Goal: Information Seeking & Learning: Learn about a topic

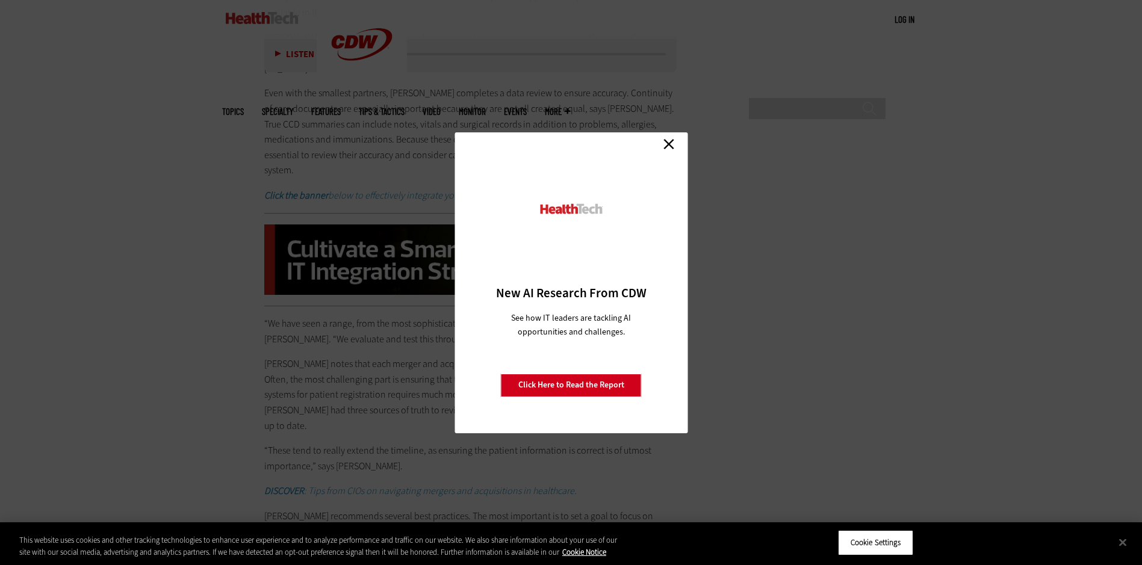
scroll to position [2167, 0]
click at [670, 140] on link "Close" at bounding box center [669, 144] width 18 height 18
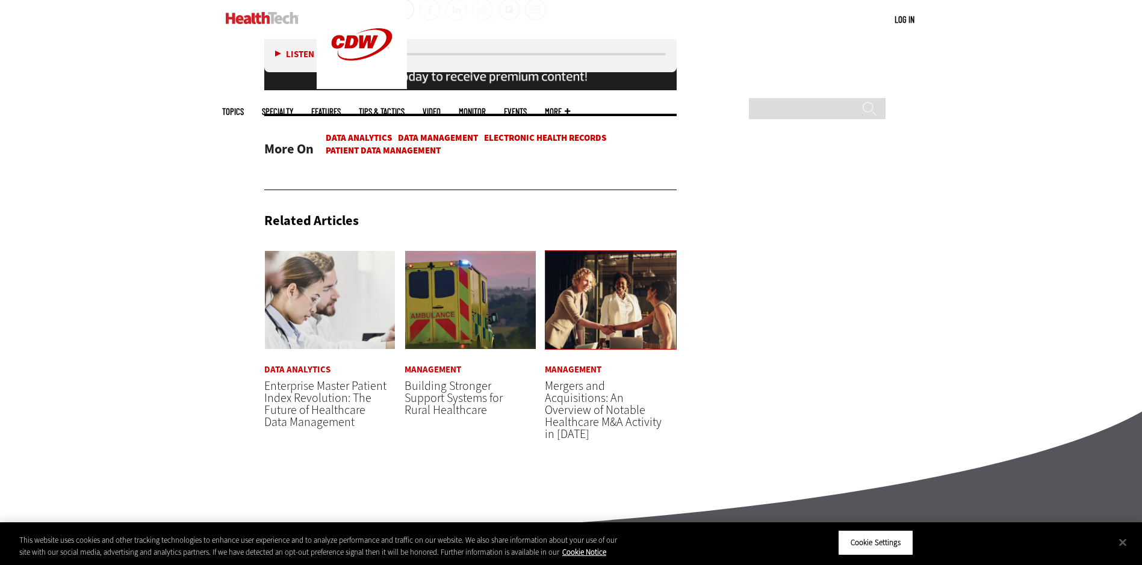
scroll to position [2829, 0]
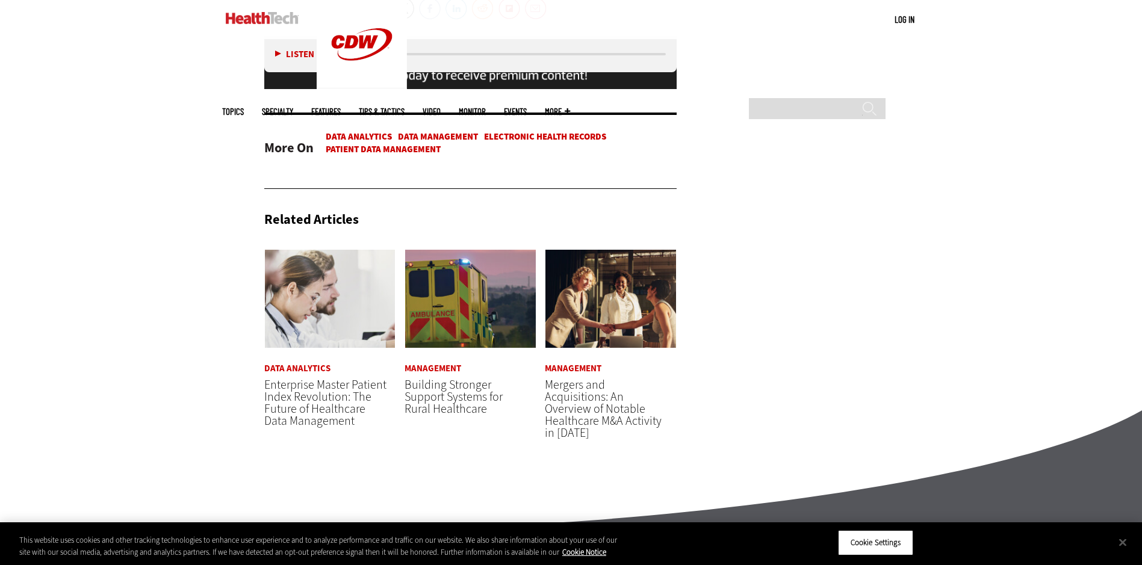
click at [604, 380] on span "Mergers and Acquisitions: An Overview of Notable Healthcare M&A Activity in [DA…" at bounding box center [603, 409] width 117 height 64
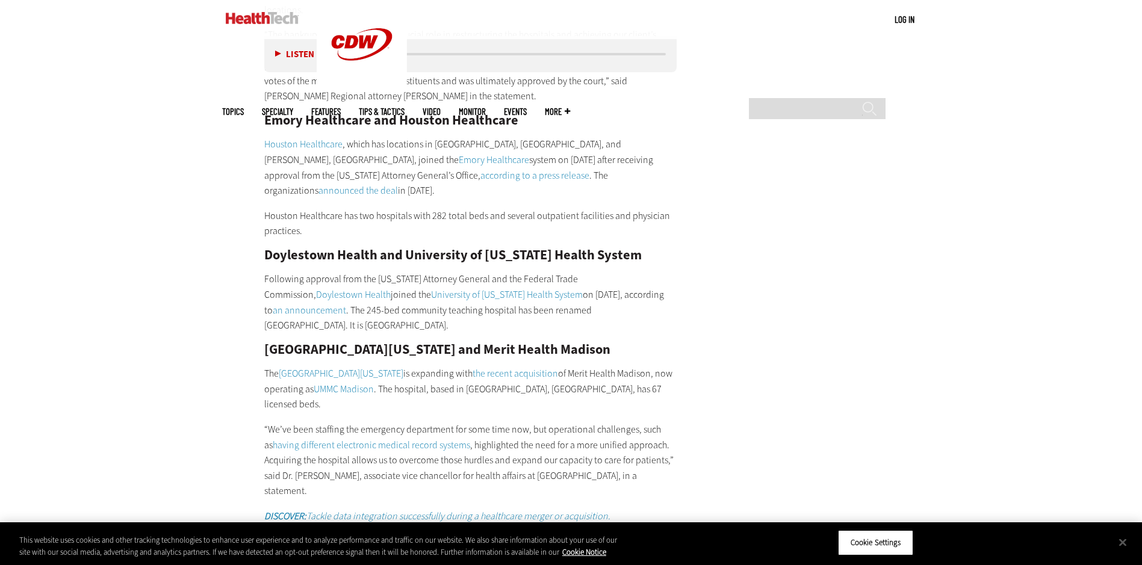
scroll to position [2227, 0]
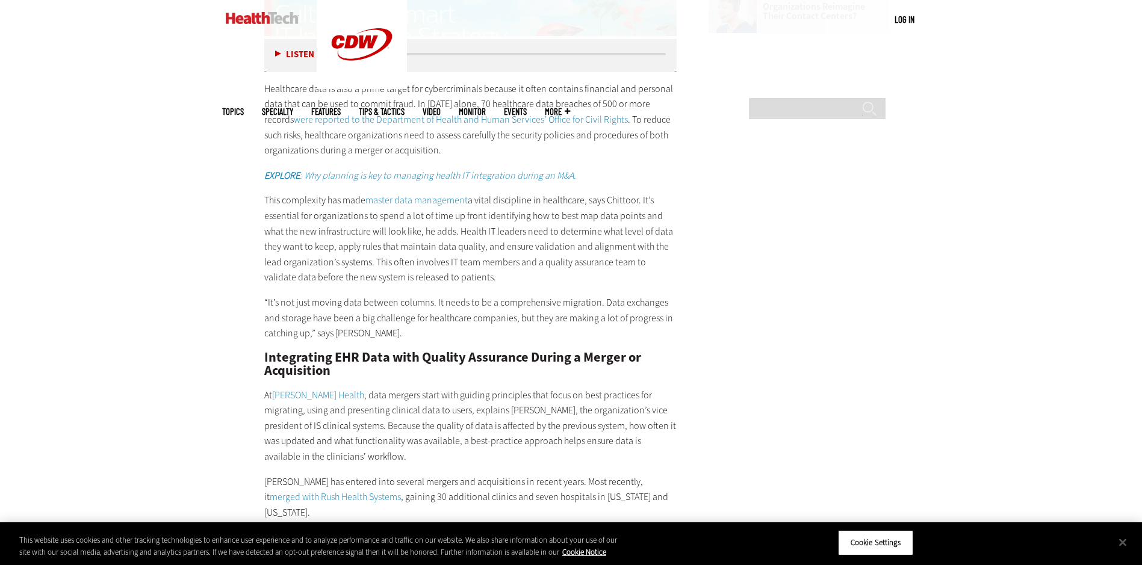
scroll to position [1745, 0]
